Goal: Information Seeking & Learning: Learn about a topic

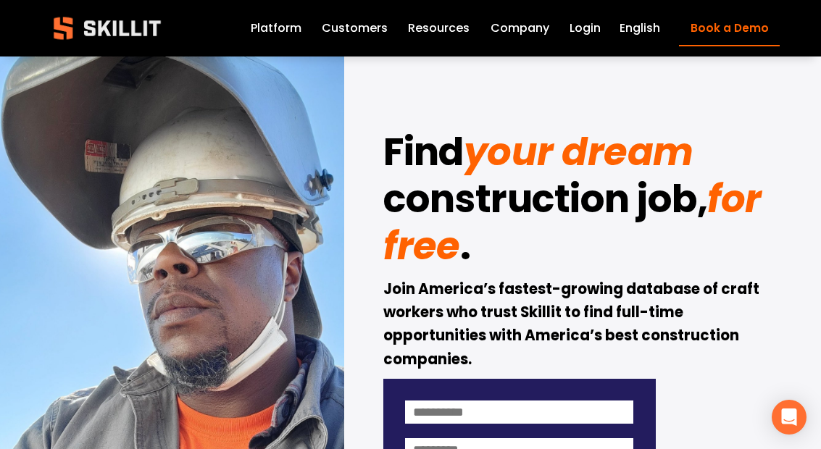
click at [357, 33] on link "Customers" at bounding box center [355, 28] width 66 height 20
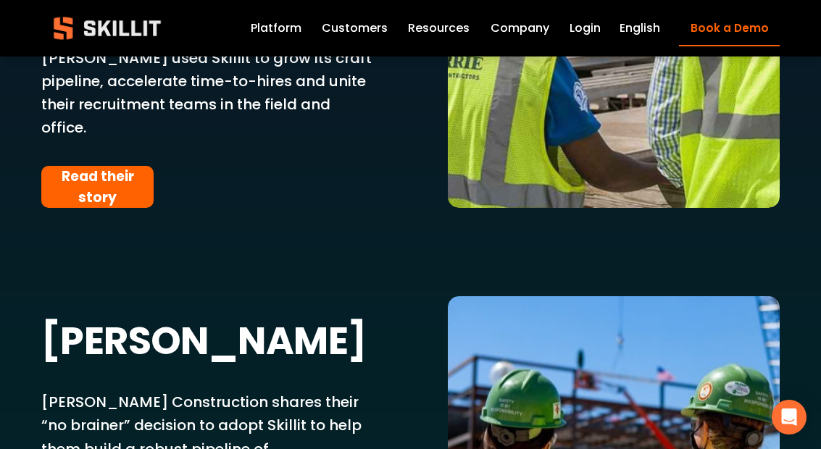
scroll to position [2936, 0]
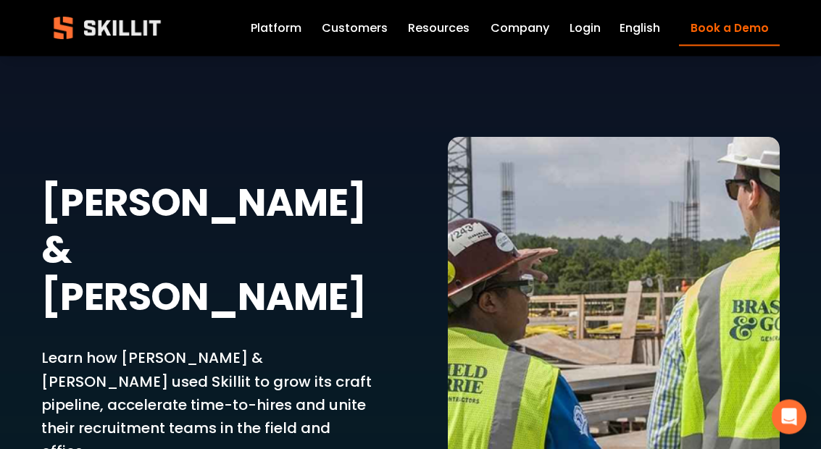
click at [80, 206] on strong "Brasfield & Gorrie" at bounding box center [207, 250] width 333 height 147
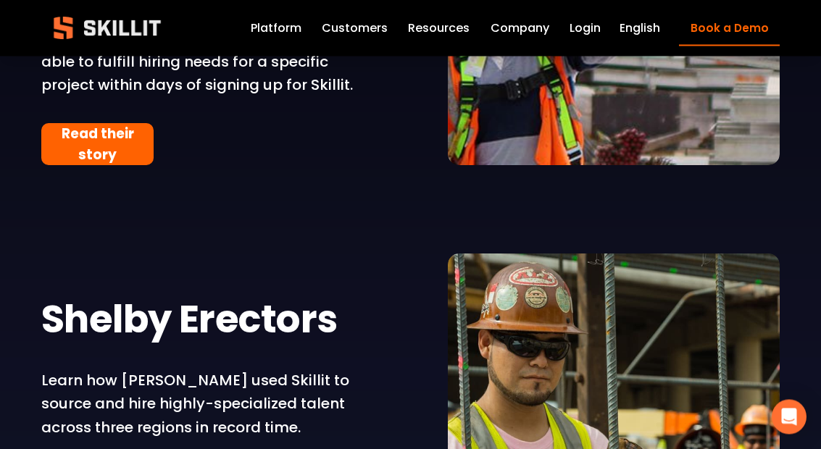
scroll to position [2470, 0]
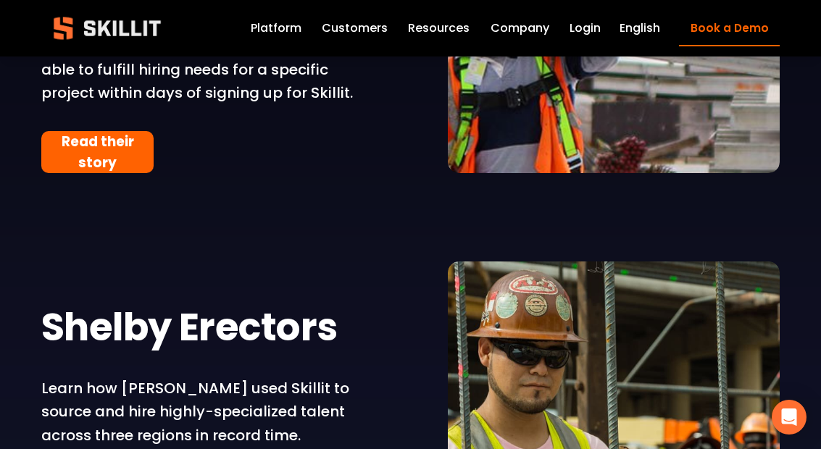
click at [0, 0] on div "Blog" at bounding box center [0, 0] width 0 height 0
click at [513, 19] on link "Company" at bounding box center [519, 28] width 59 height 20
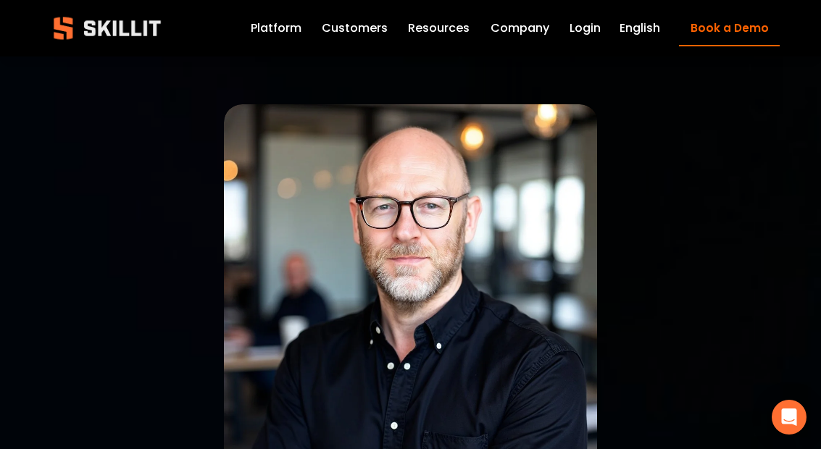
click at [273, 36] on link "Platform" at bounding box center [276, 28] width 51 height 20
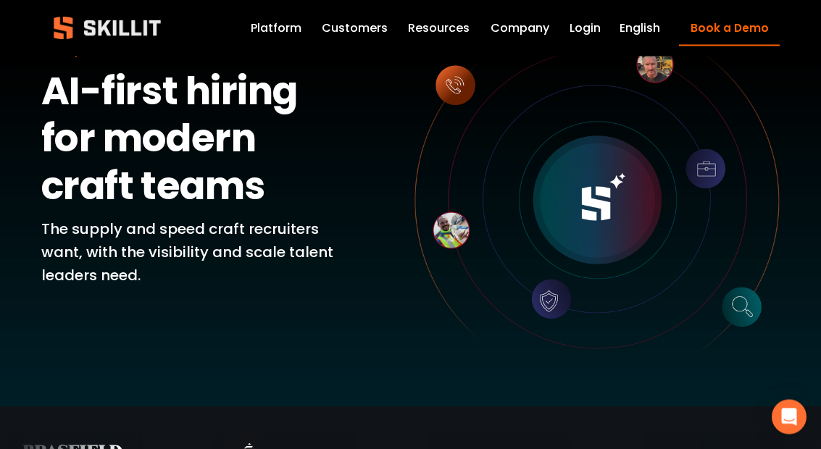
scroll to position [78, 0]
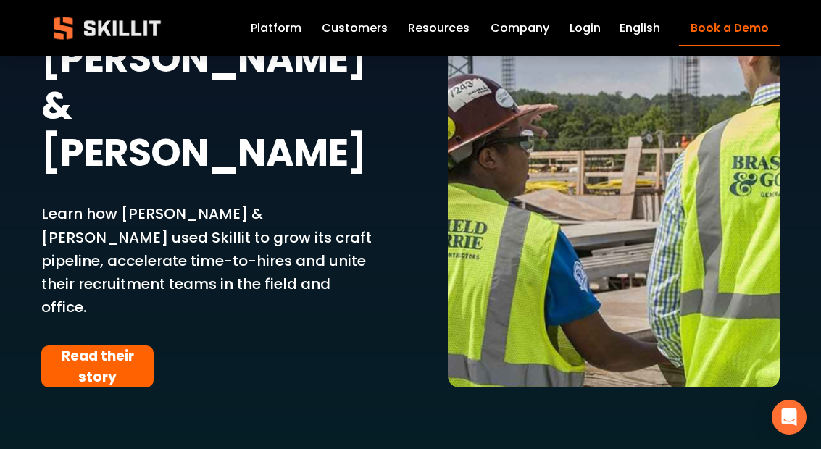
scroll to position [3464, 0]
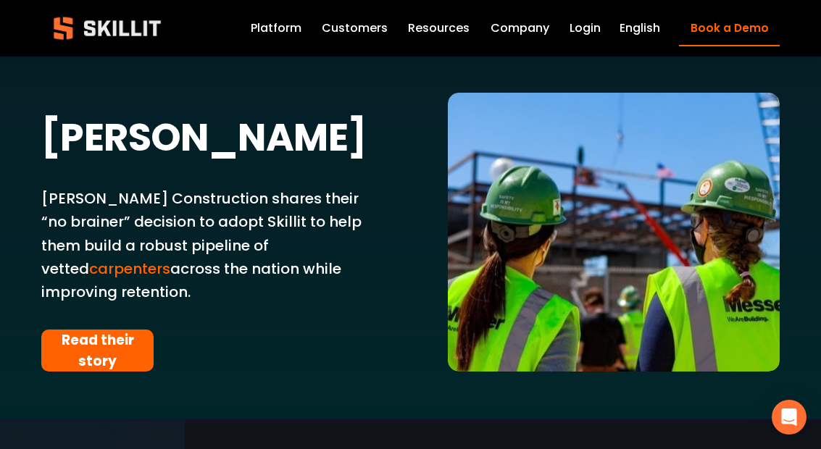
click at [782, 426] on icon "Open Intercom Messenger" at bounding box center [789, 417] width 15 height 17
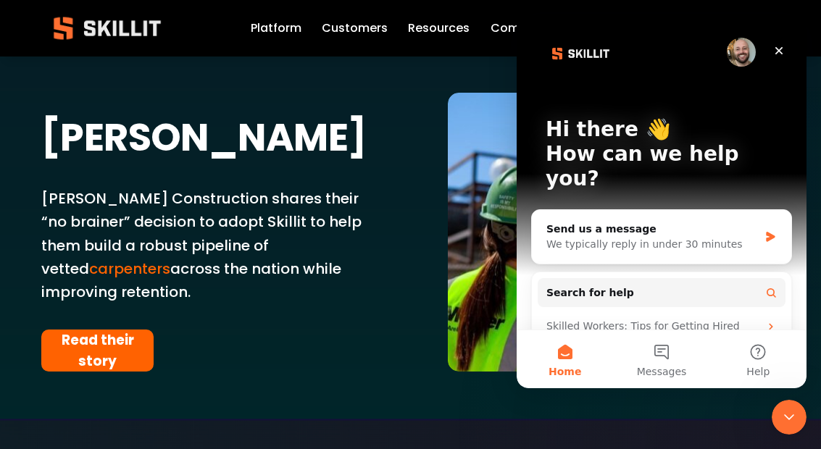
scroll to position [0, 0]
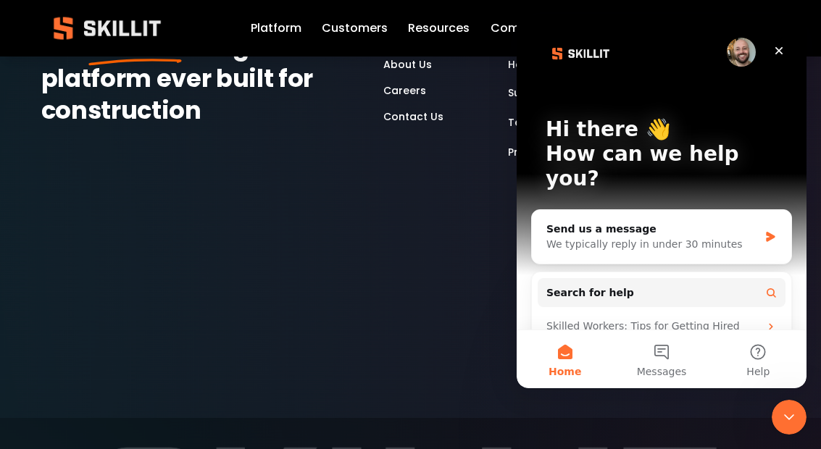
click at [785, 43] on div "Close" at bounding box center [779, 51] width 26 height 26
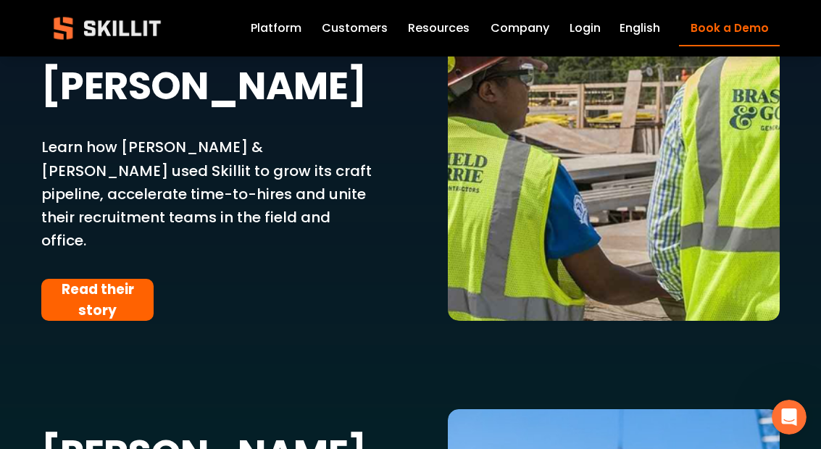
scroll to position [3032, 0]
